Goal: Task Accomplishment & Management: Manage account settings

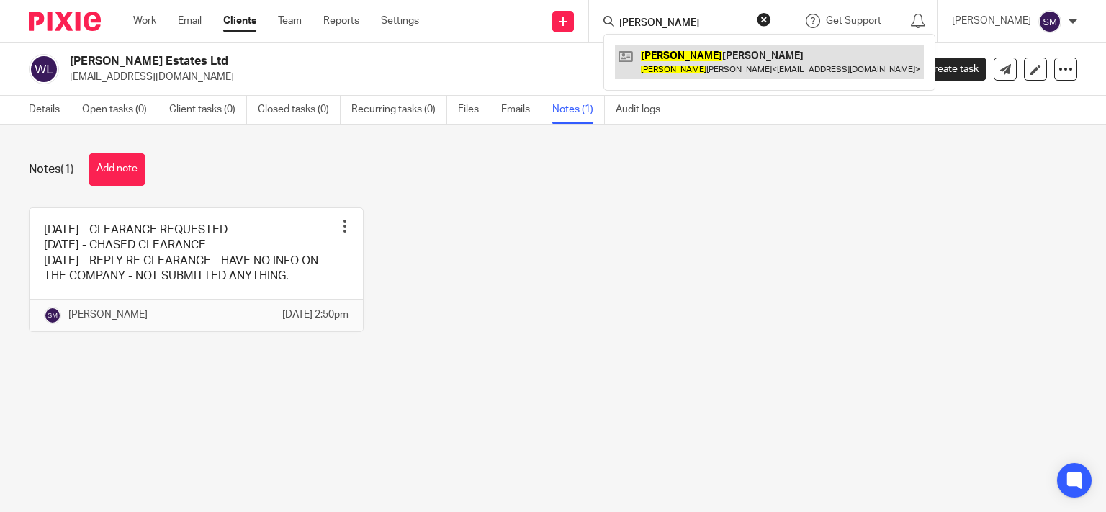
type input "[PERSON_NAME]"
click at [632, 50] on link at bounding box center [769, 61] width 309 height 33
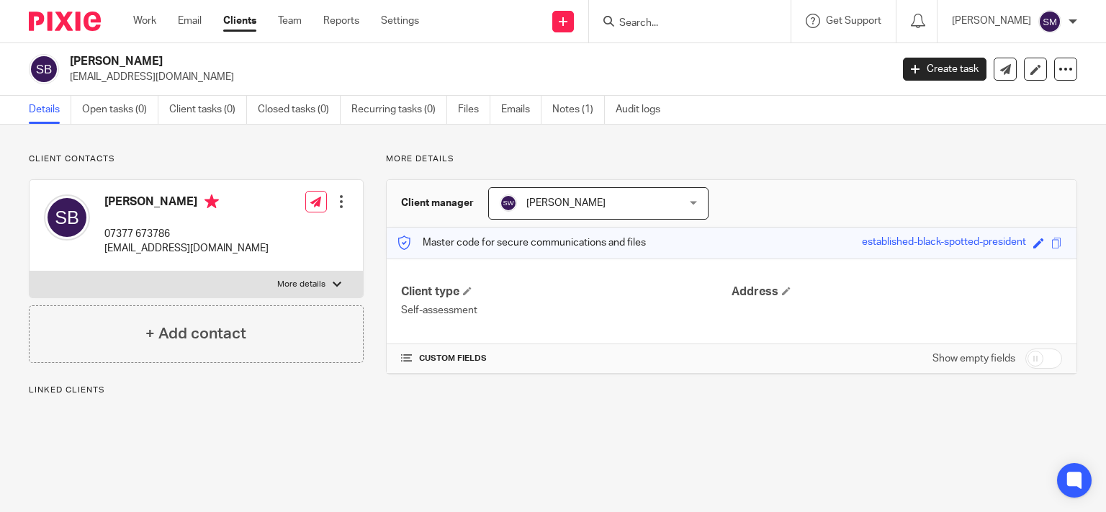
click at [581, 120] on link "Notes (1)" at bounding box center [578, 110] width 53 height 28
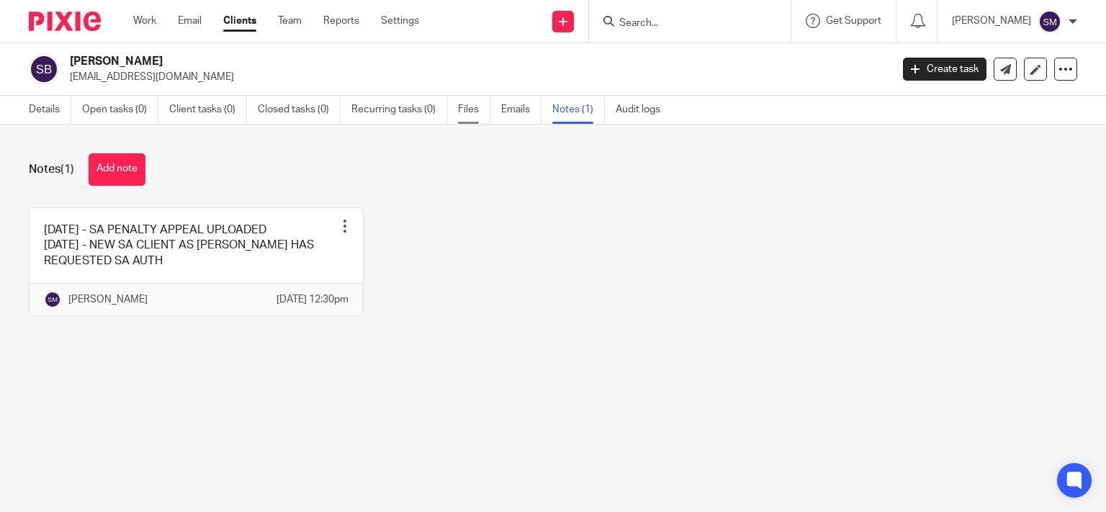
click at [470, 115] on link "Files" at bounding box center [474, 110] width 32 height 28
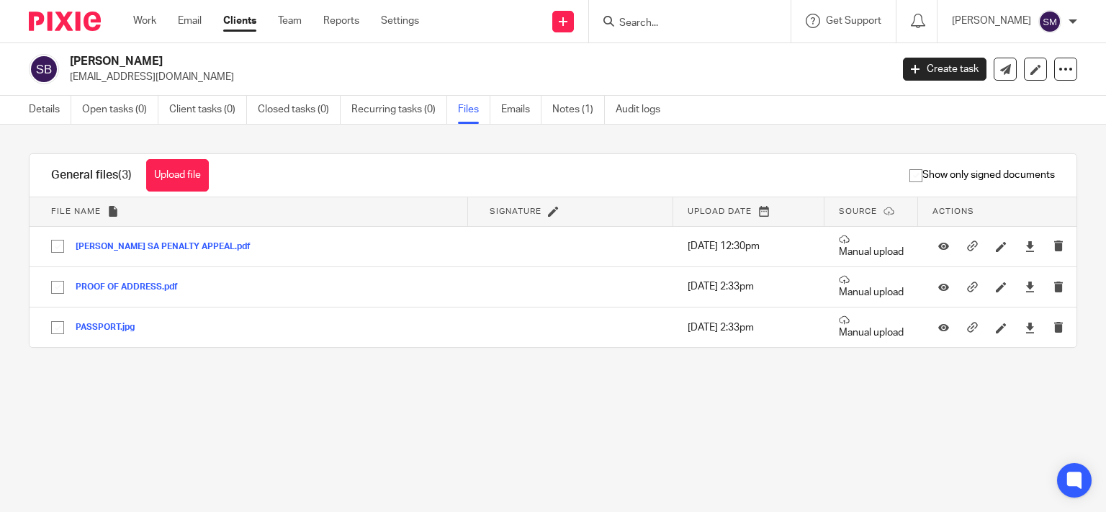
click at [639, 21] on input "Search" at bounding box center [683, 23] width 130 height 13
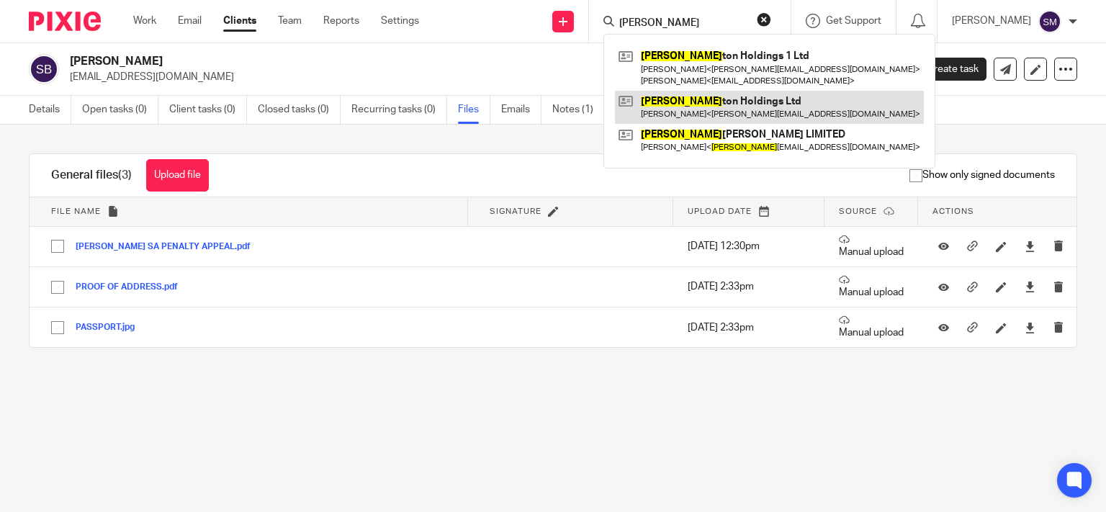
type input "edmon"
click at [675, 95] on link at bounding box center [769, 107] width 309 height 33
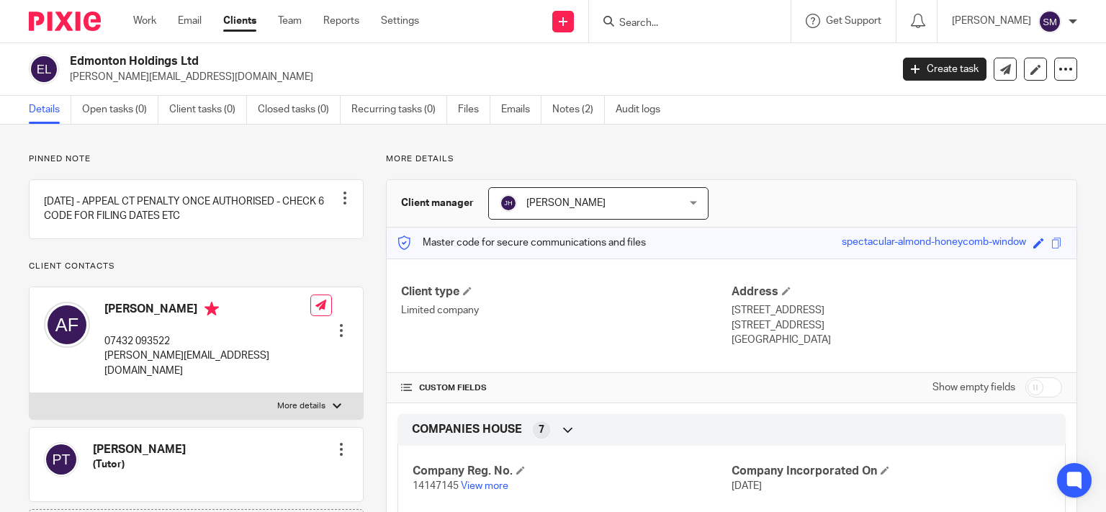
click at [641, 24] on input "Search" at bounding box center [683, 23] width 130 height 13
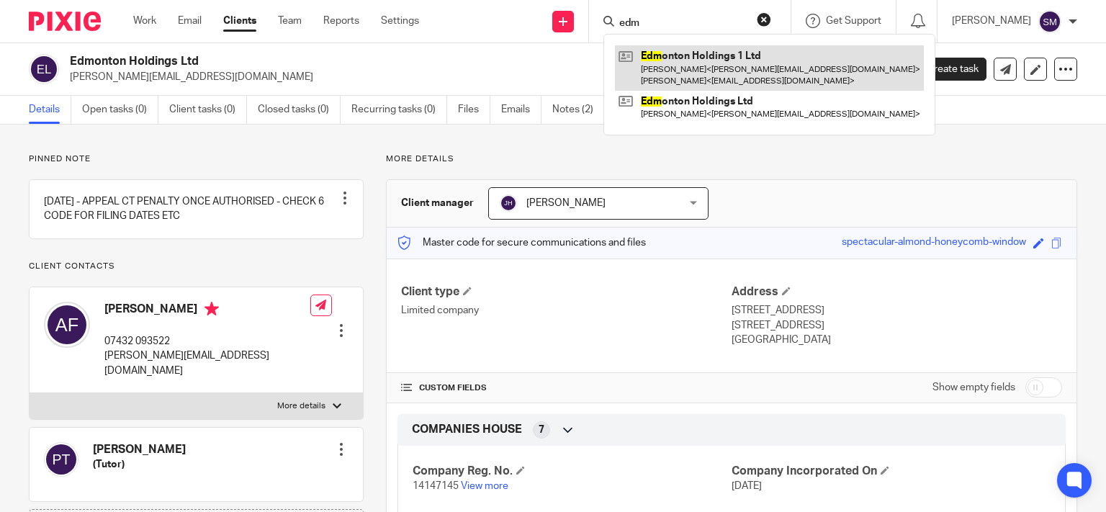
type input "edm"
click at [683, 71] on link at bounding box center [769, 67] width 309 height 45
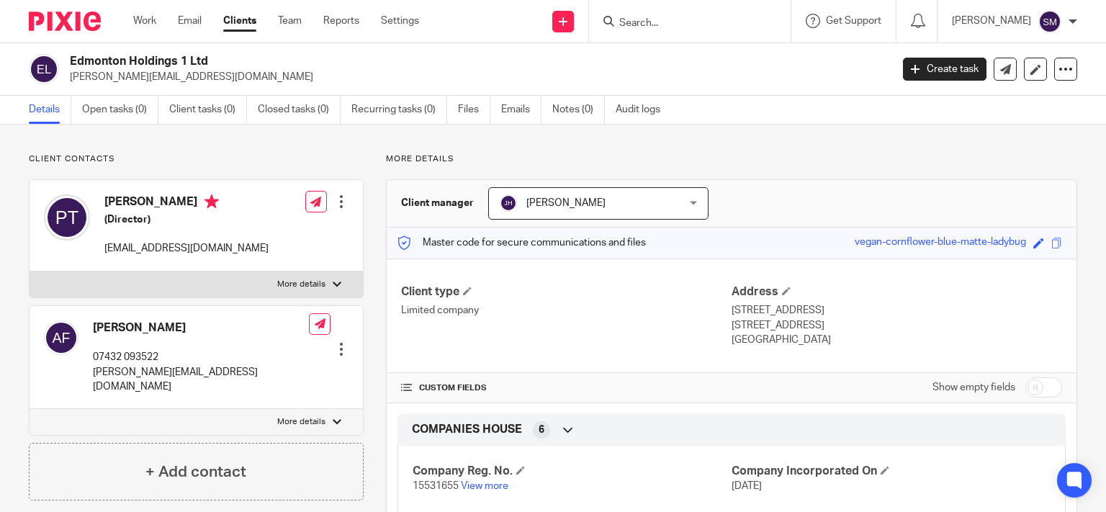
drag, startPoint x: 189, startPoint y: 55, endPoint x: 50, endPoint y: 63, distance: 138.5
click at [70, 63] on h2 "Edmonton Holdings 1 Ltd" at bounding box center [395, 61] width 650 height 15
click at [477, 110] on link "Files" at bounding box center [474, 110] width 32 height 28
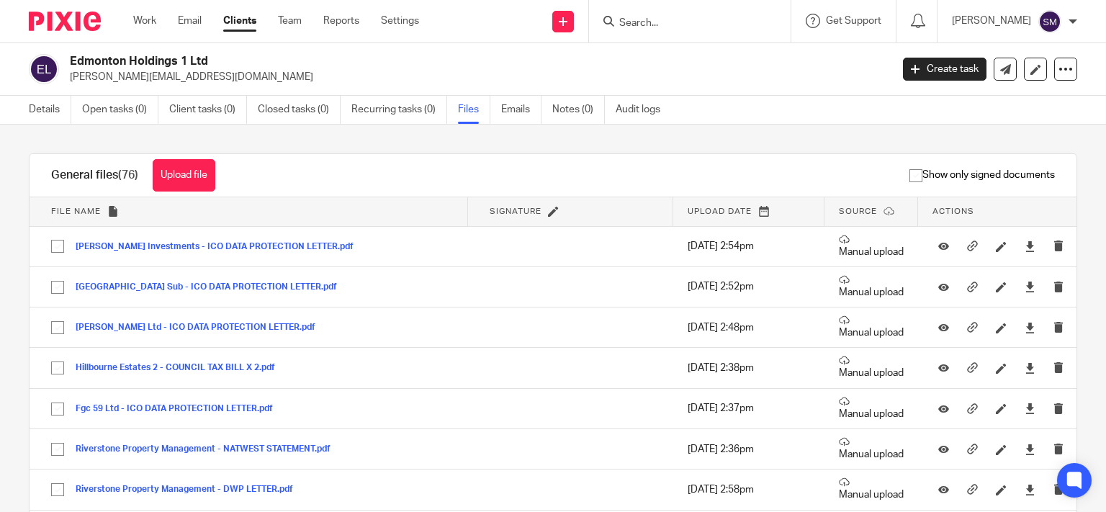
click at [211, 181] on button "Upload file" at bounding box center [184, 175] width 63 height 32
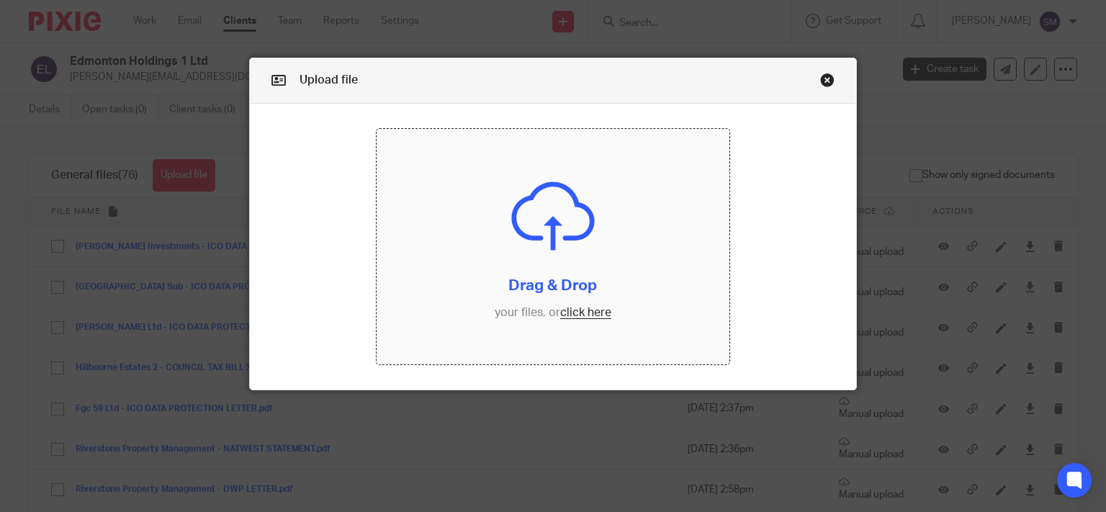
click at [535, 235] on input "file" at bounding box center [553, 246] width 353 height 235
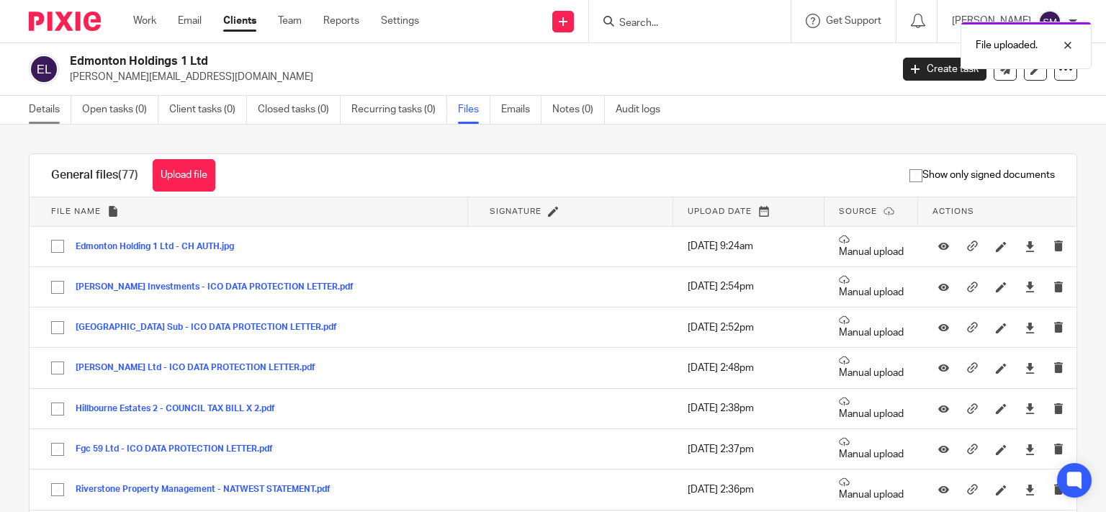
click at [54, 114] on link "Details" at bounding box center [50, 110] width 42 height 28
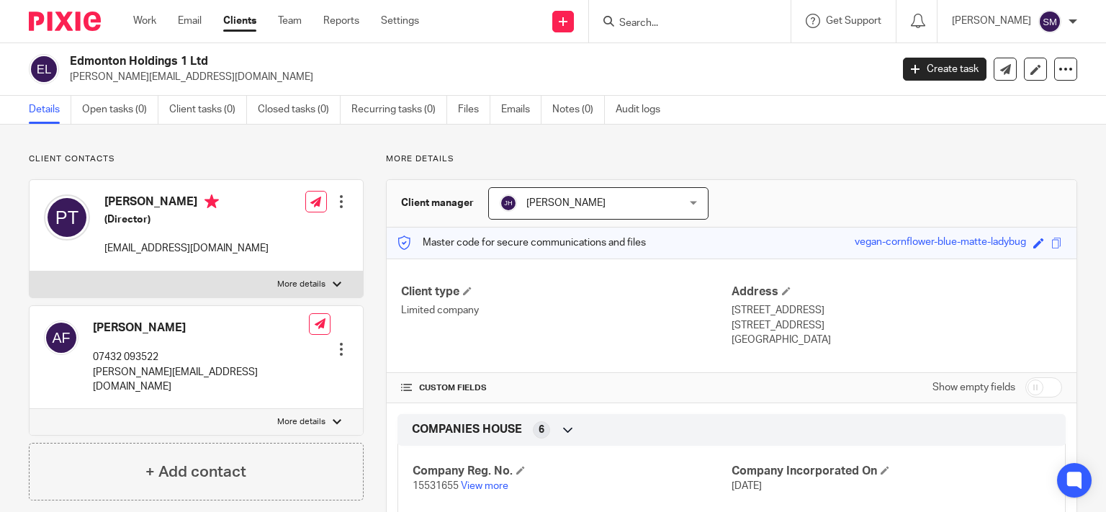
scroll to position [252, 0]
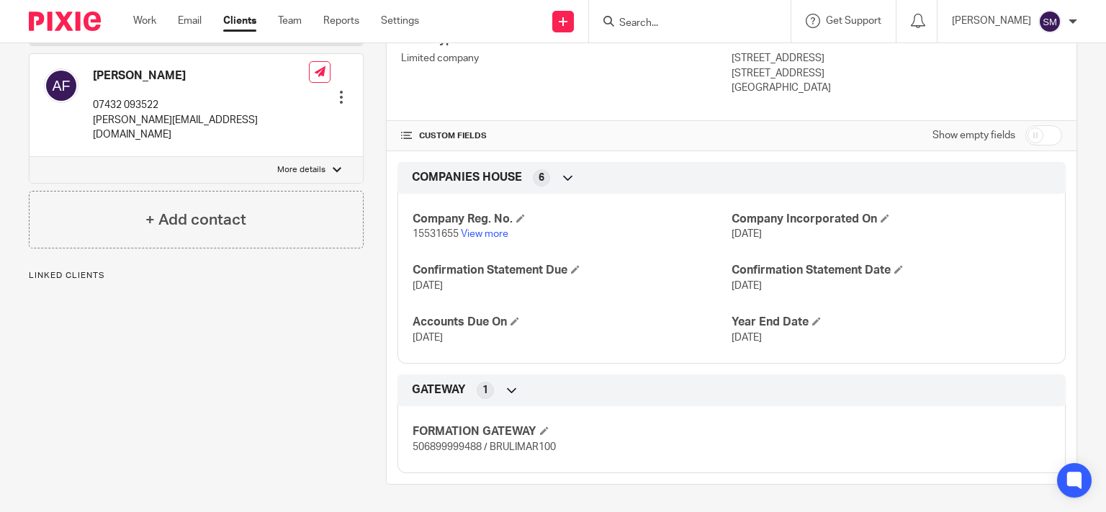
click at [1048, 140] on input "checkbox" at bounding box center [1043, 135] width 37 height 20
checkbox input "true"
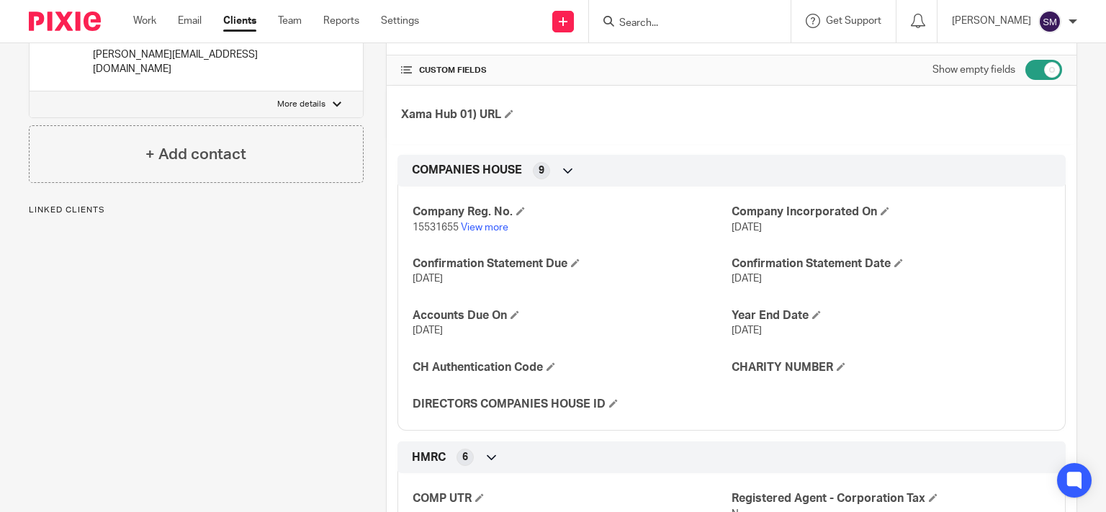
scroll to position [390, 0]
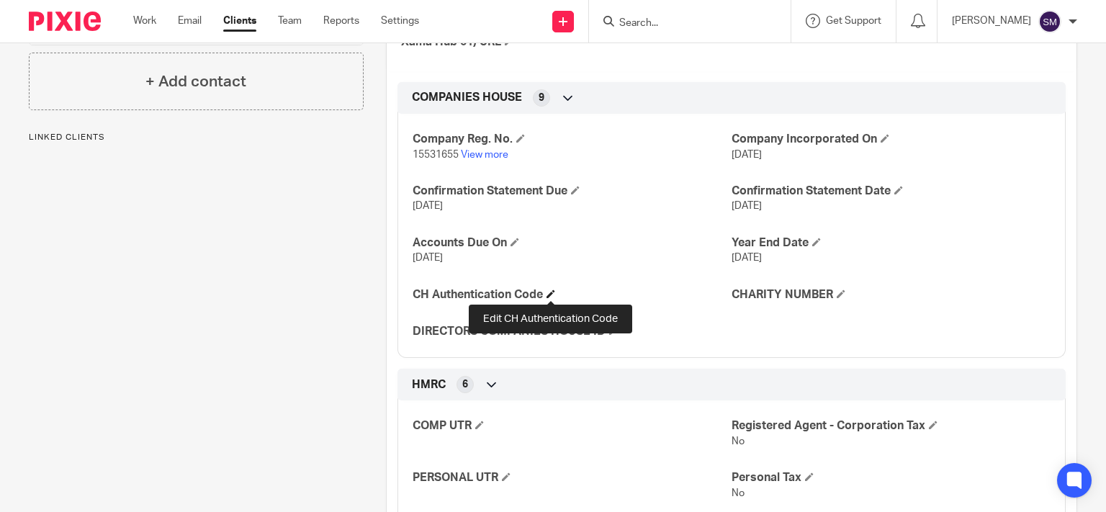
click at [549, 289] on span at bounding box center [551, 293] width 9 height 9
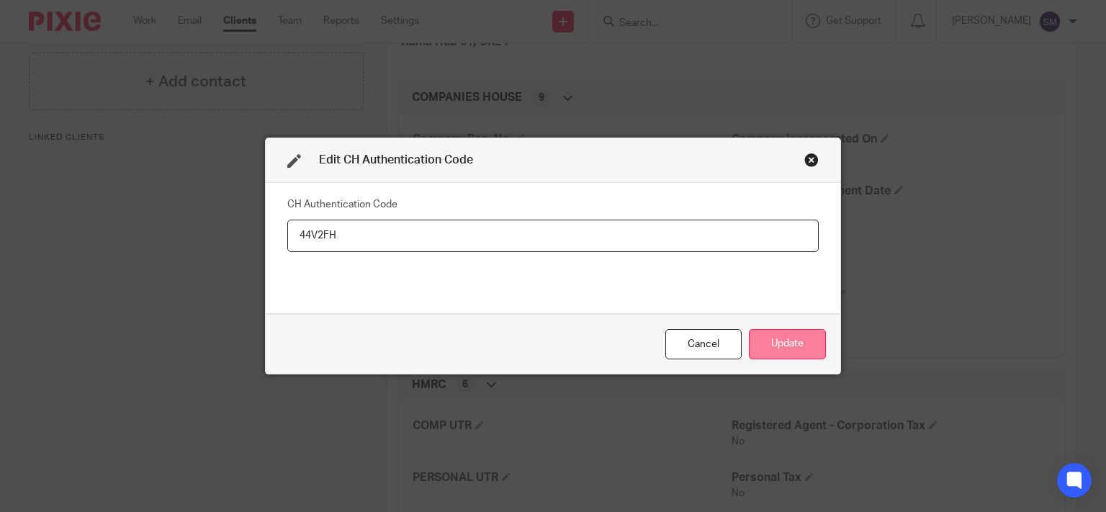
type input "44V2FH"
click at [805, 347] on button "Update" at bounding box center [787, 344] width 77 height 31
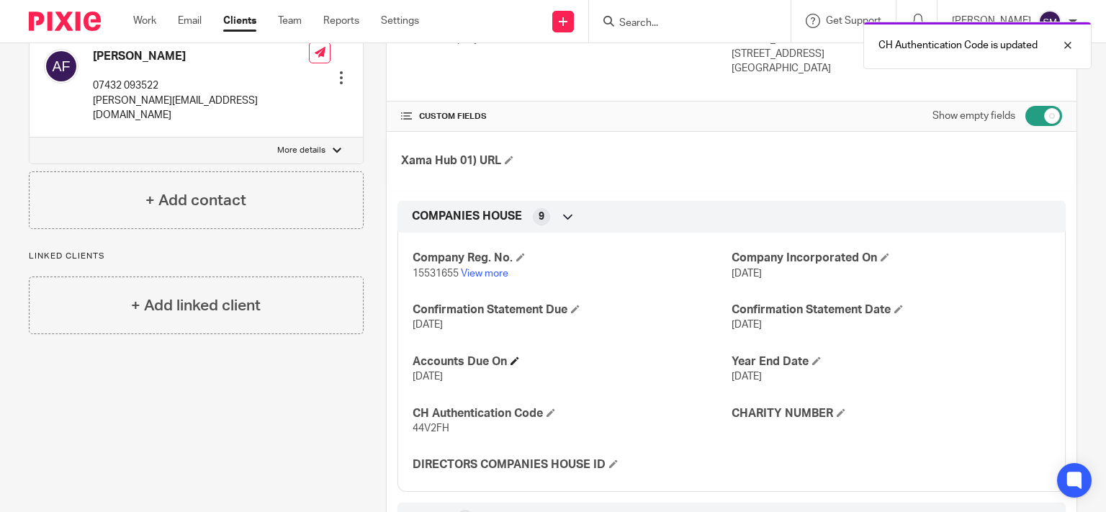
scroll to position [277, 0]
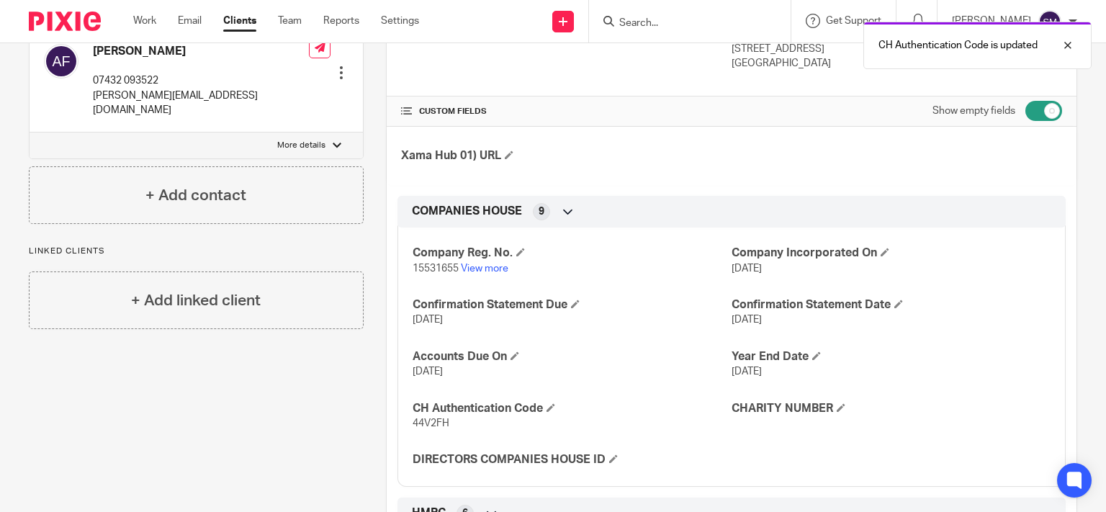
click at [424, 264] on span "15531655" at bounding box center [436, 269] width 46 height 10
copy p "15531655"
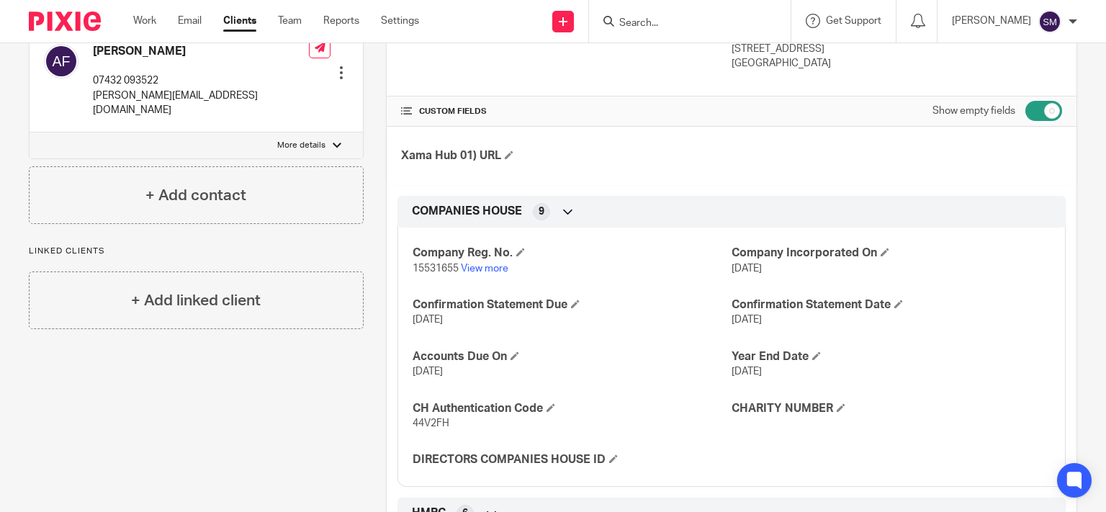
click at [434, 419] on span "44V2FH" at bounding box center [431, 423] width 37 height 10
copy span "44V2FH"
